Goal: Transaction & Acquisition: Purchase product/service

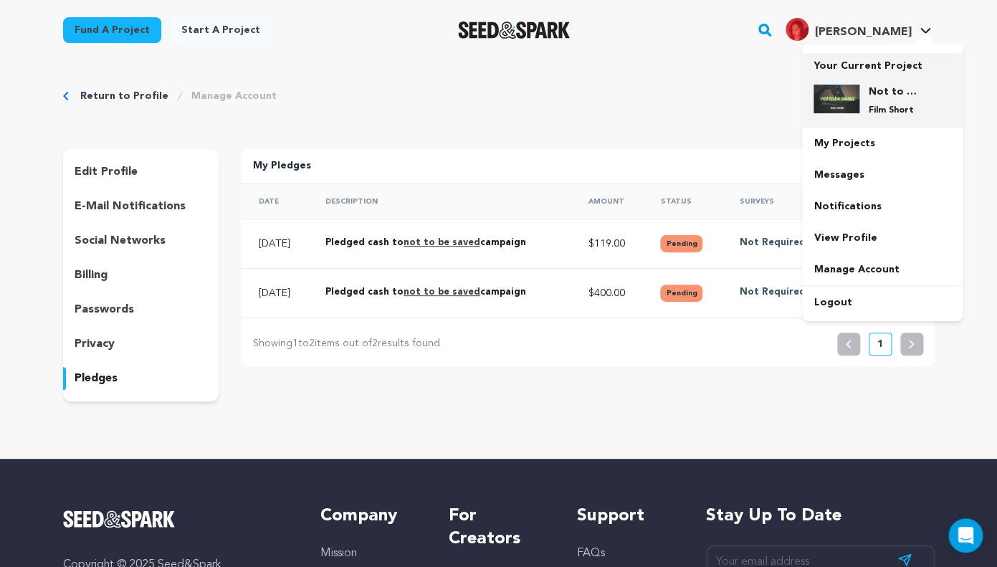
click at [880, 87] on h4 "Not to be saved" at bounding box center [894, 92] width 52 height 14
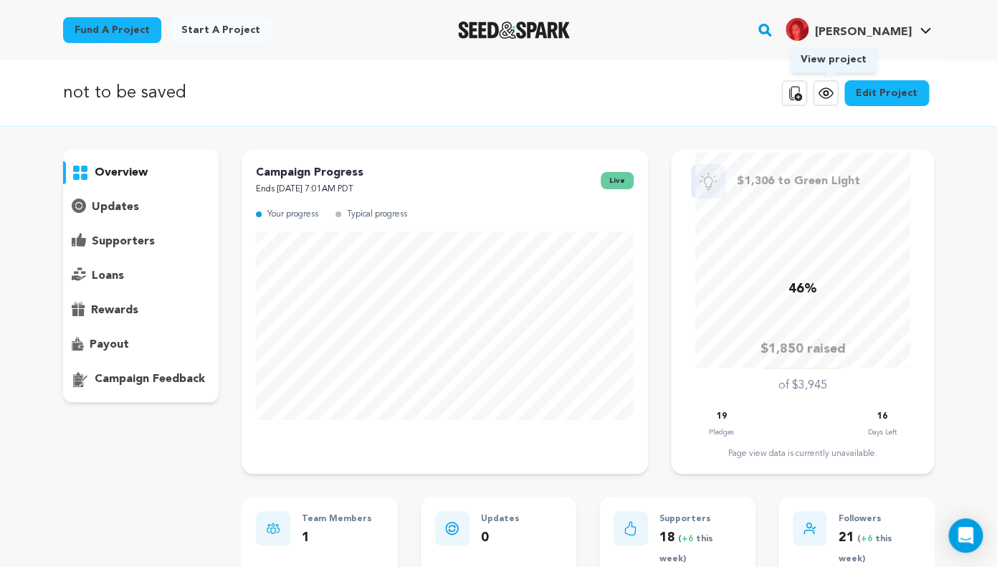
click at [834, 97] on icon at bounding box center [825, 93] width 17 height 17
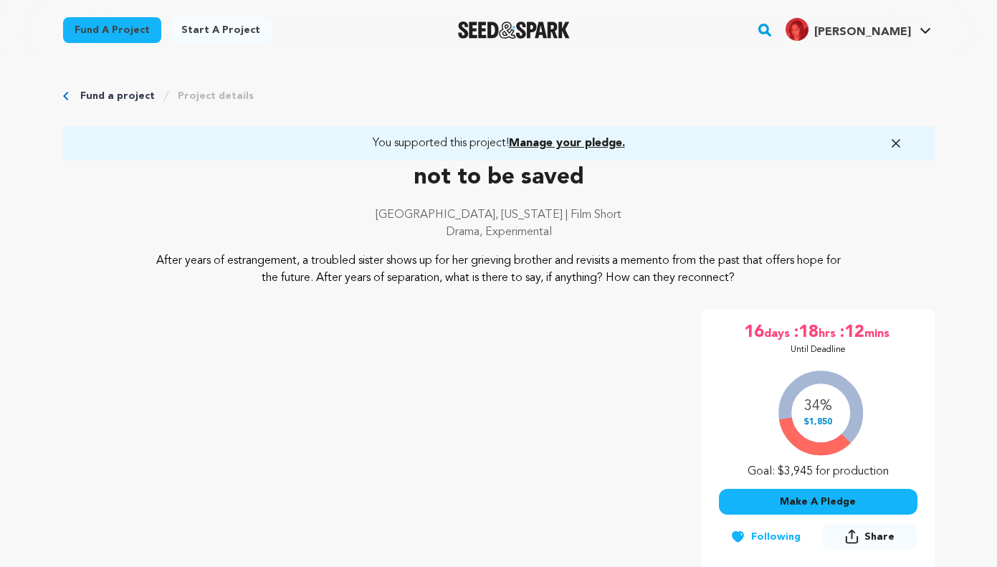
click at [810, 500] on button "Make A Pledge" at bounding box center [818, 502] width 199 height 26
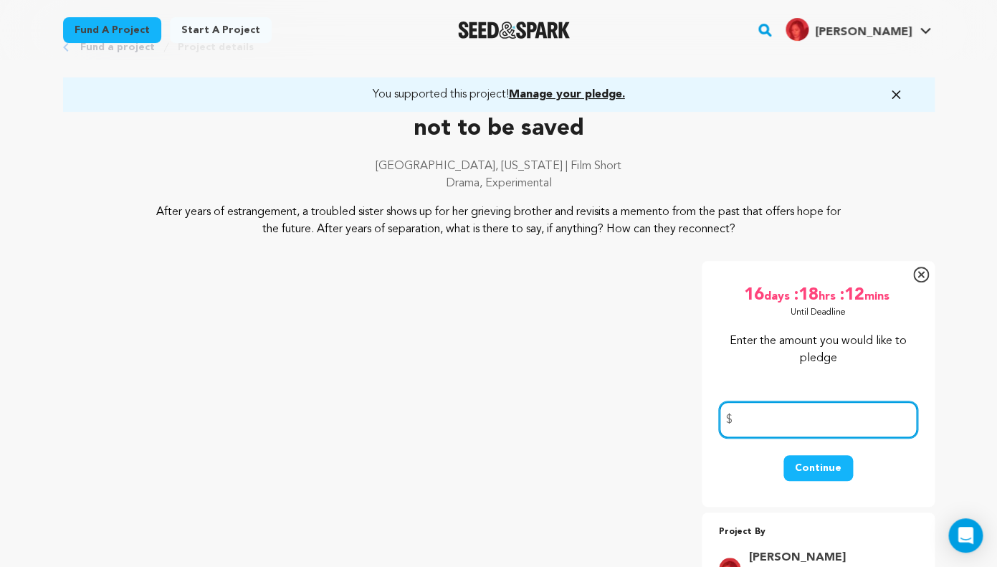
scroll to position [54, 0]
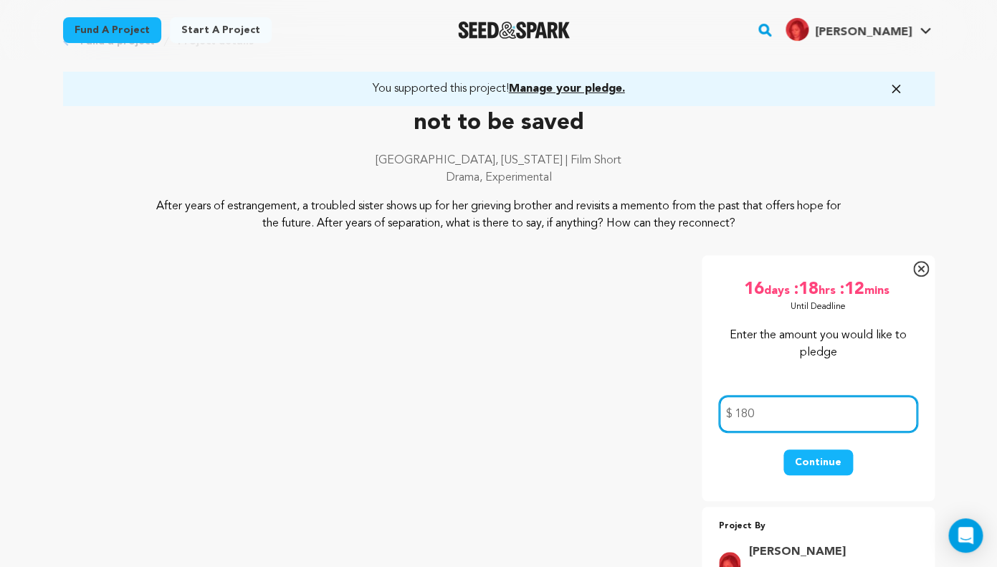
type input "180"
click at [825, 465] on button "Continue" at bounding box center [819, 463] width 70 height 26
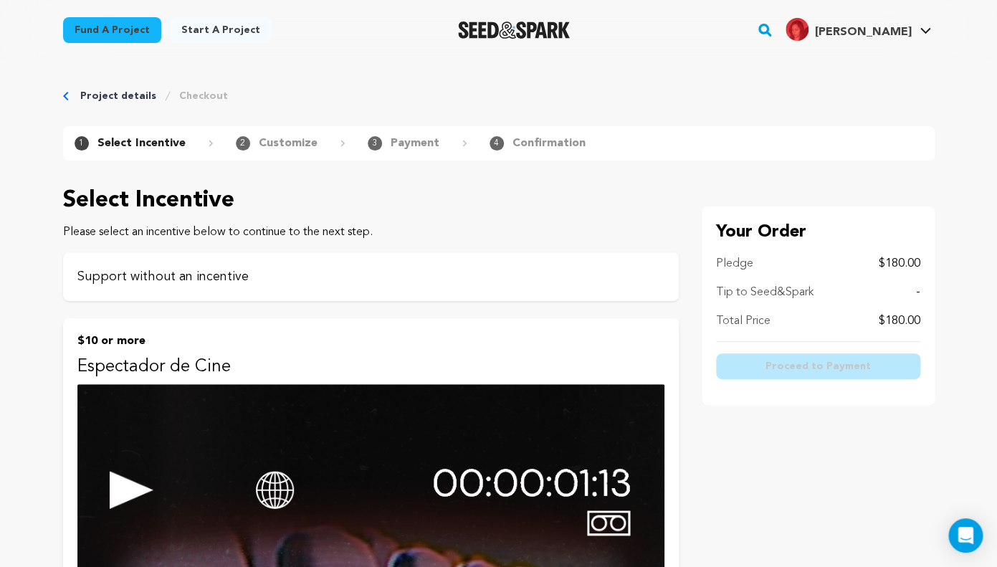
click at [349, 270] on p "Support without an incentive" at bounding box center [370, 277] width 587 height 20
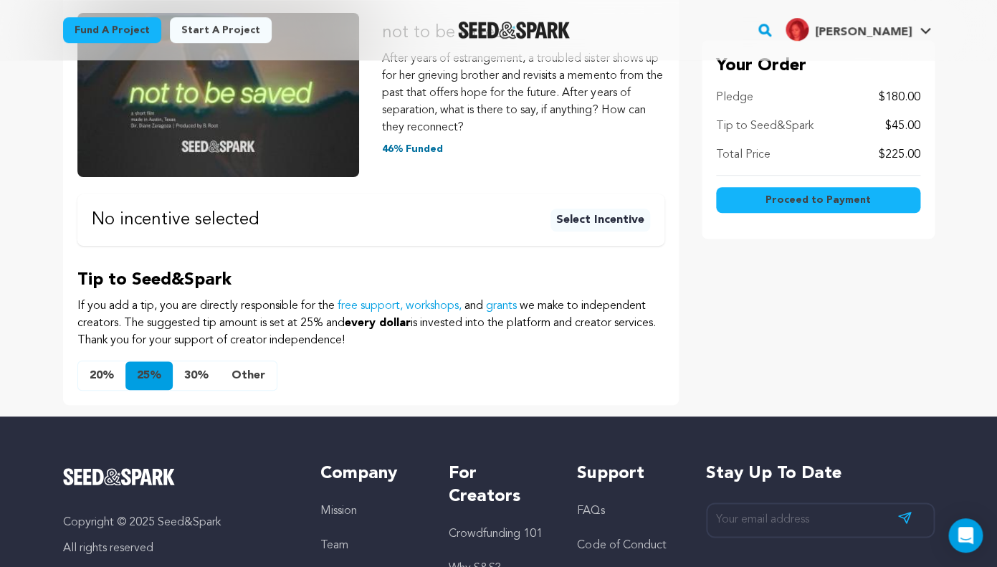
scroll to position [301, 0]
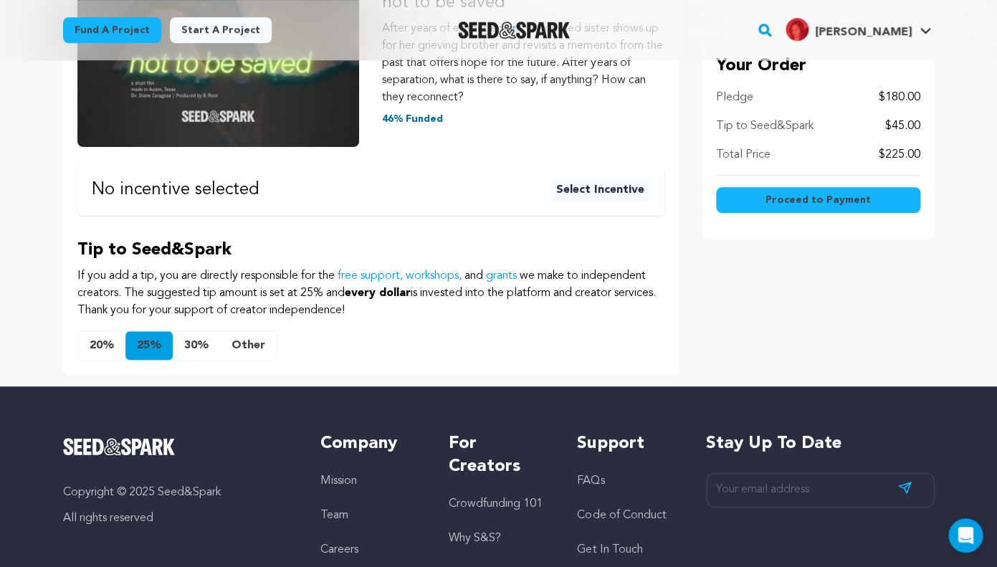
click at [239, 342] on button "Other" at bounding box center [248, 345] width 57 height 29
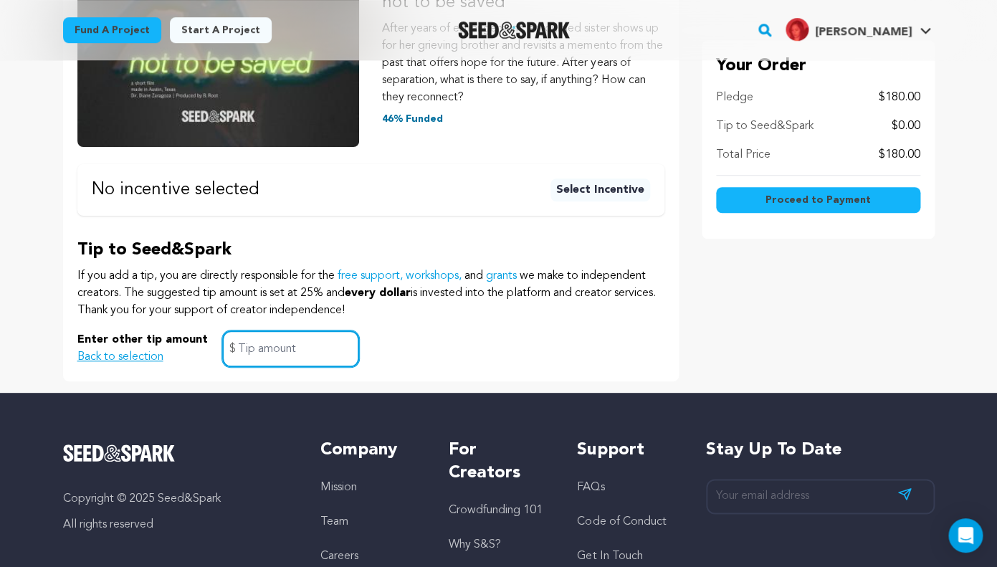
click at [247, 352] on input "text" at bounding box center [290, 349] width 137 height 37
type input "1"
click at [779, 199] on span "Proceed to Payment" at bounding box center [818, 200] width 105 height 14
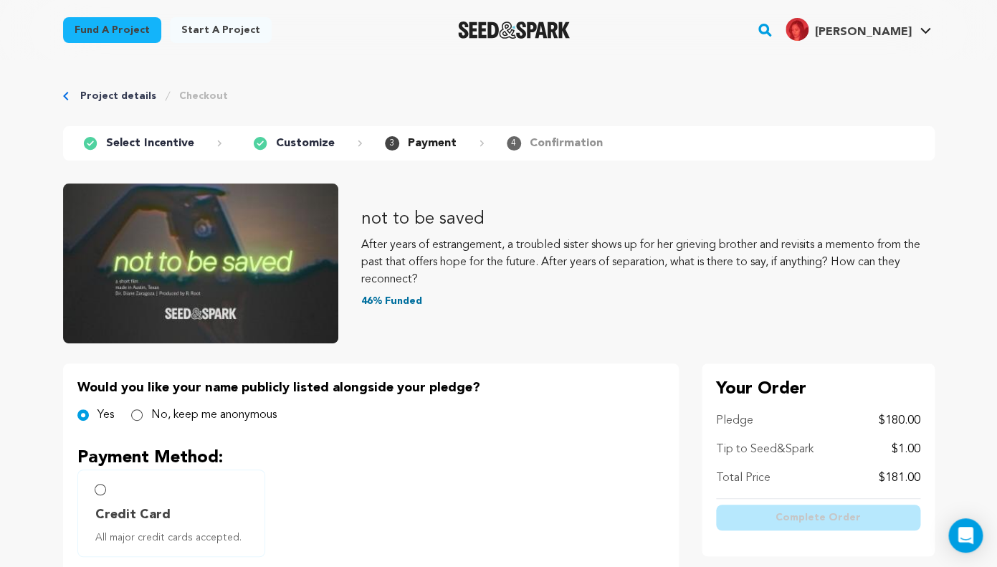
click at [163, 413] on label "No, keep me anonymous" at bounding box center [213, 415] width 125 height 17
click at [143, 413] on input "No, keep me anonymous" at bounding box center [136, 414] width 11 height 11
radio input "true"
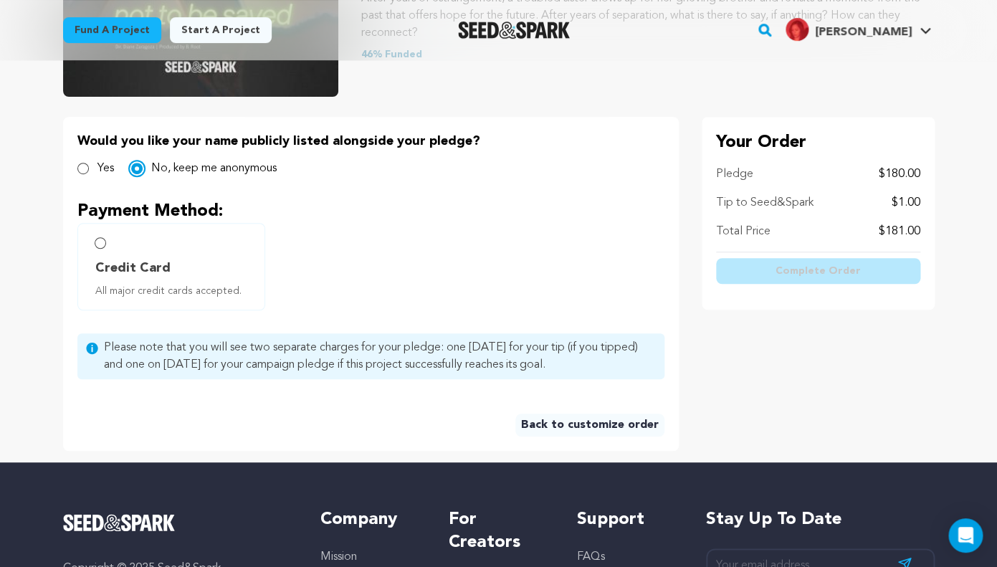
scroll to position [256, 0]
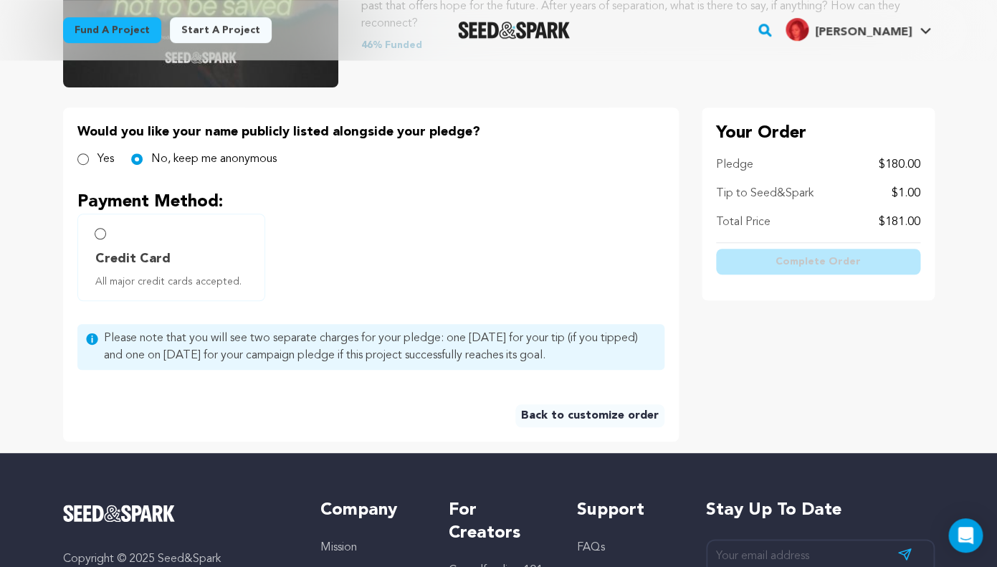
click at [139, 242] on label "Credit Card All major credit cards accepted." at bounding box center [171, 257] width 188 height 87
radio input "true"
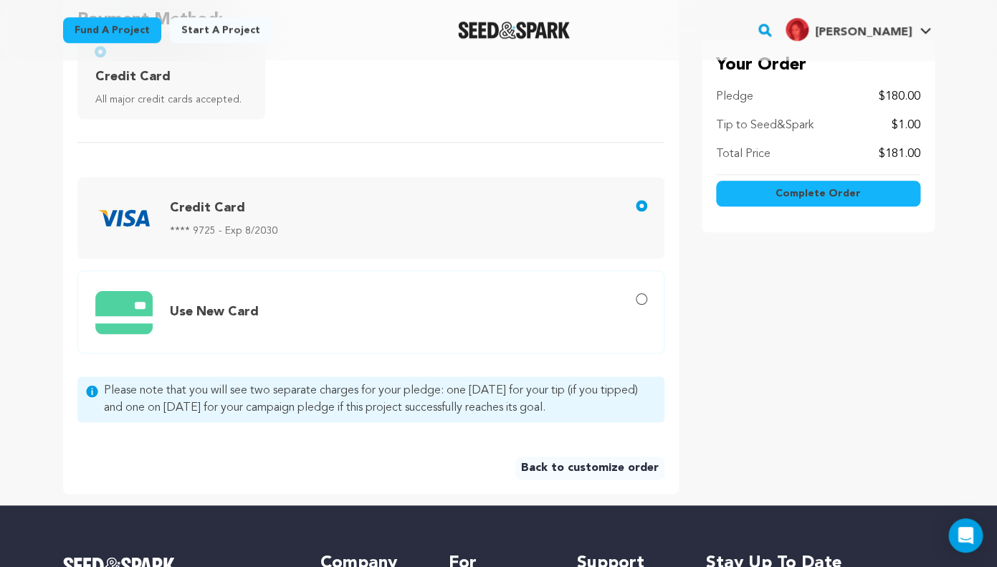
scroll to position [457, 0]
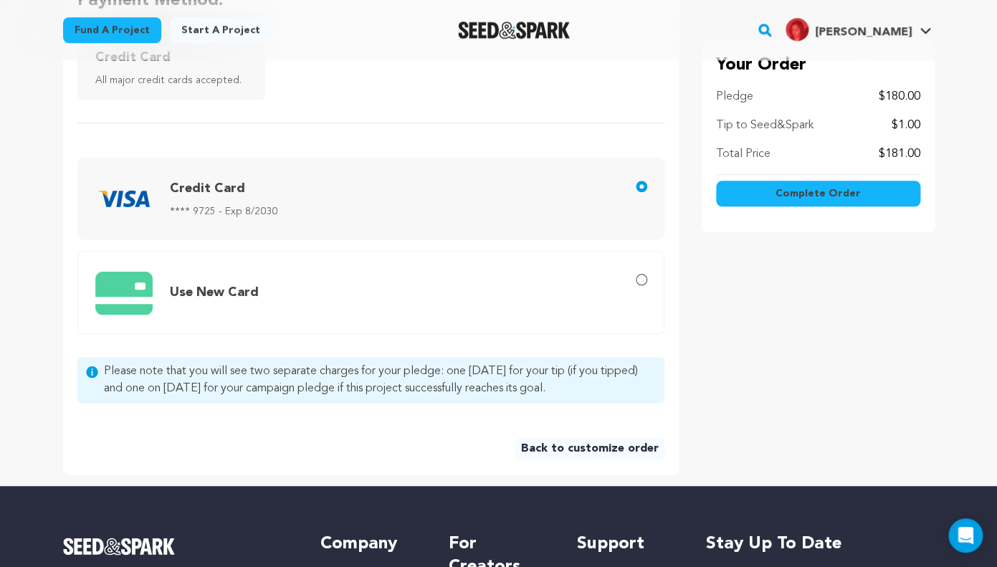
click at [859, 183] on button "Complete Order" at bounding box center [818, 194] width 204 height 26
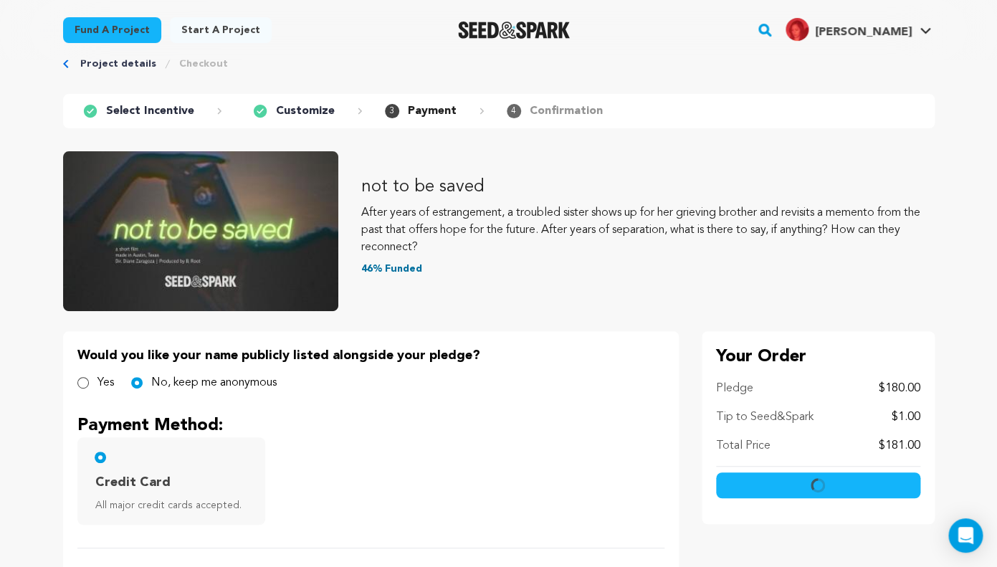
scroll to position [25, 0]
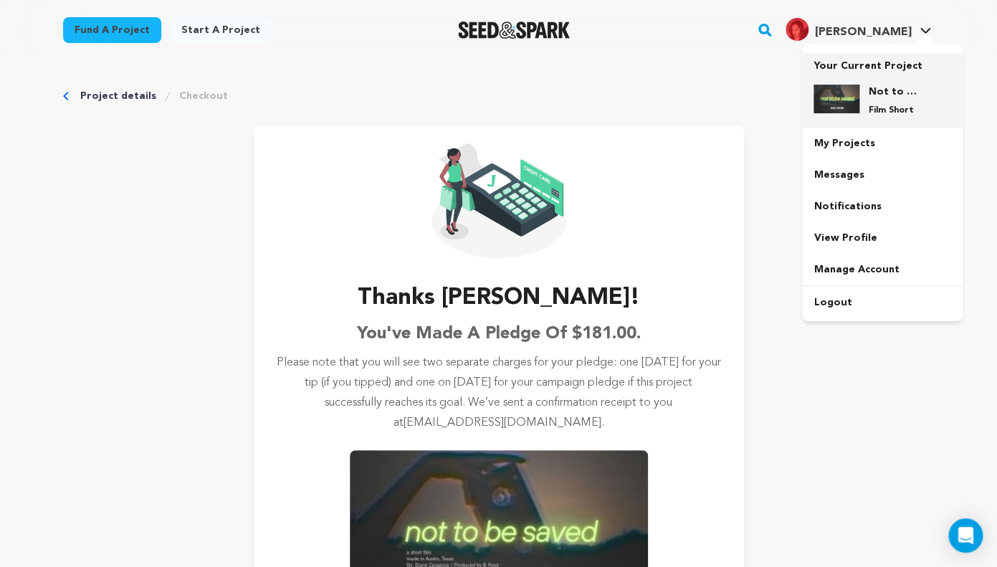
click at [892, 99] on div "Not to be saved Film Short" at bounding box center [894, 101] width 69 height 32
